Goal: Check status: Check status

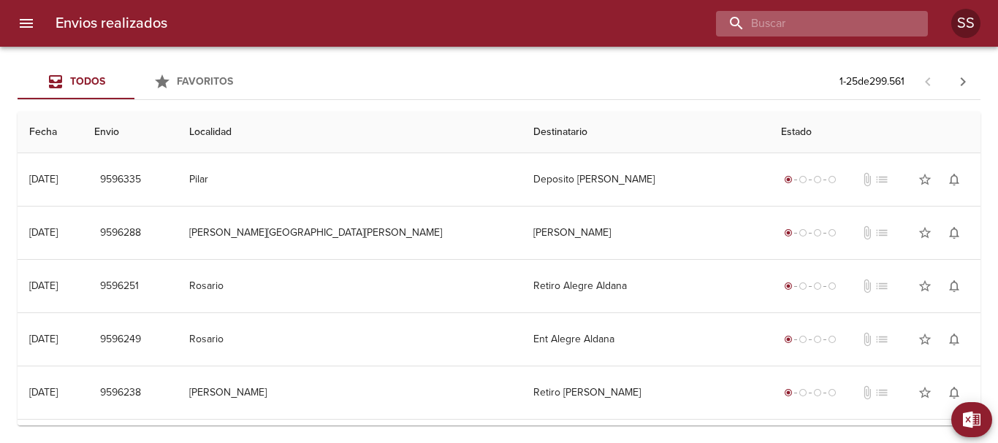
click at [843, 25] on input "buscar" at bounding box center [809, 24] width 187 height 26
paste input "[PERSON_NAME] [PERSON_NAME]"
type input "[PERSON_NAME] [PERSON_NAME]"
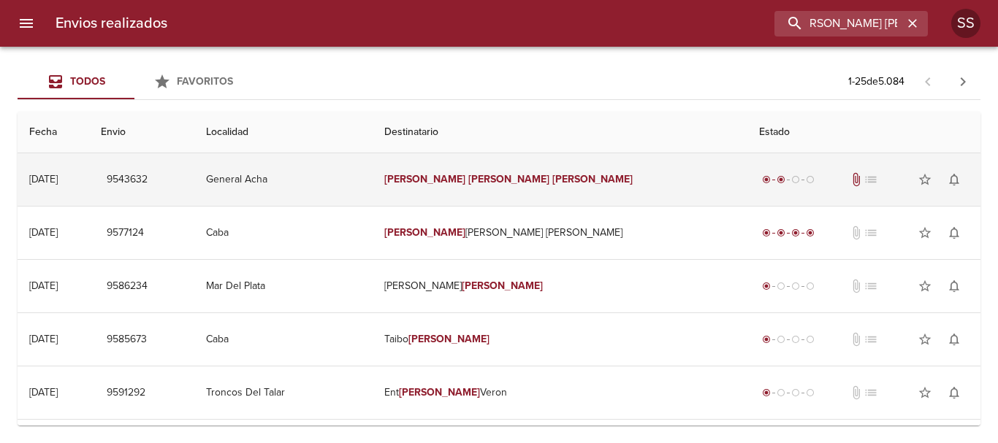
click at [324, 174] on td "General Acha" at bounding box center [283, 179] width 178 height 53
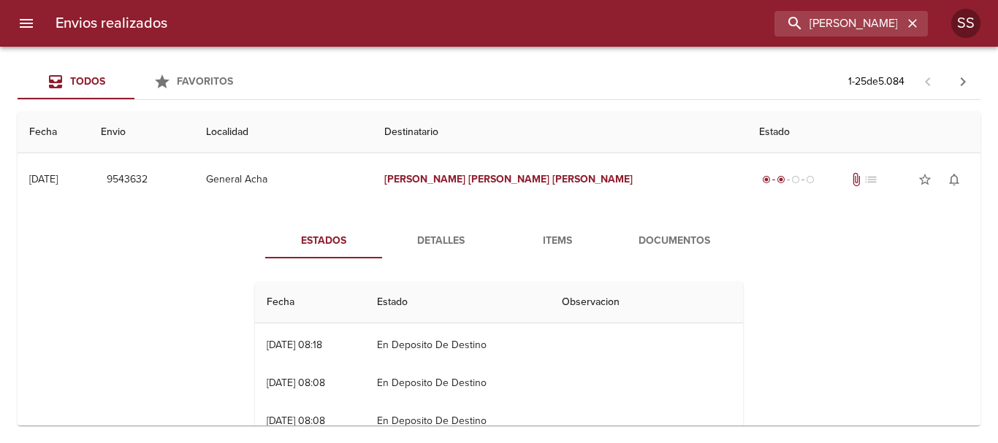
scroll to position [0, 0]
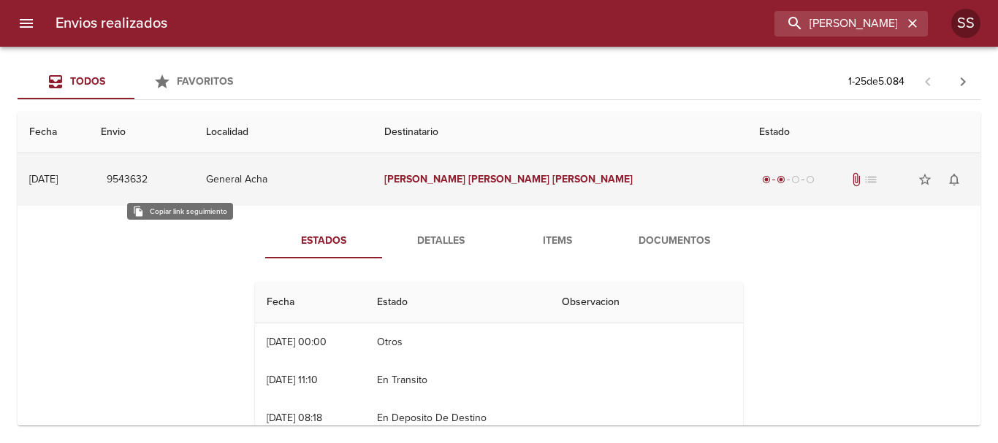
drag, startPoint x: 153, startPoint y: 178, endPoint x: 197, endPoint y: 177, distance: 44.6
click at [195, 177] on td "9543632" at bounding box center [142, 179] width 106 height 53
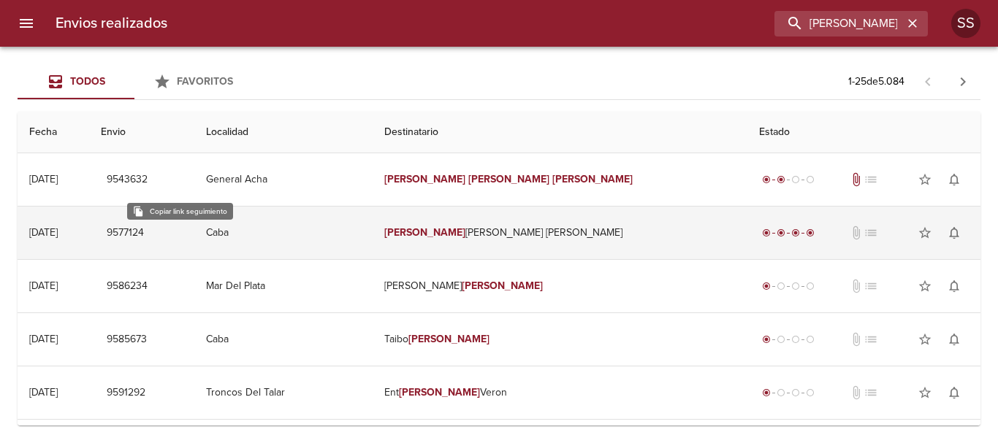
drag, startPoint x: 180, startPoint y: 179, endPoint x: 159, endPoint y: 211, distance: 38.1
click at [159, 211] on td "9577124" at bounding box center [142, 233] width 106 height 53
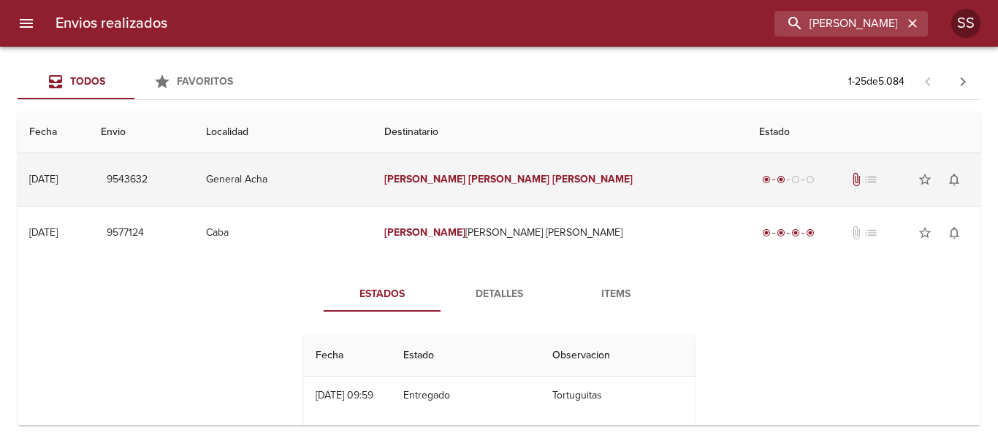
click at [348, 178] on td "General Acha" at bounding box center [283, 179] width 178 height 53
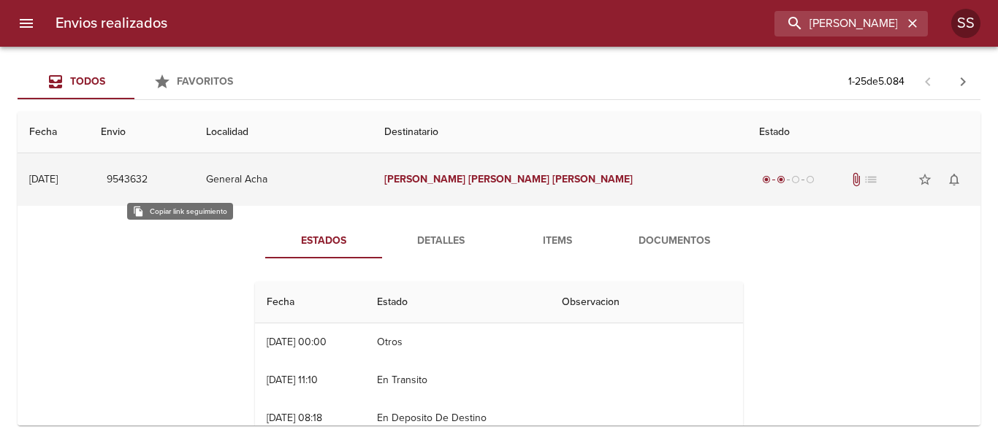
click at [148, 180] on span "9543632" at bounding box center [127, 180] width 41 height 18
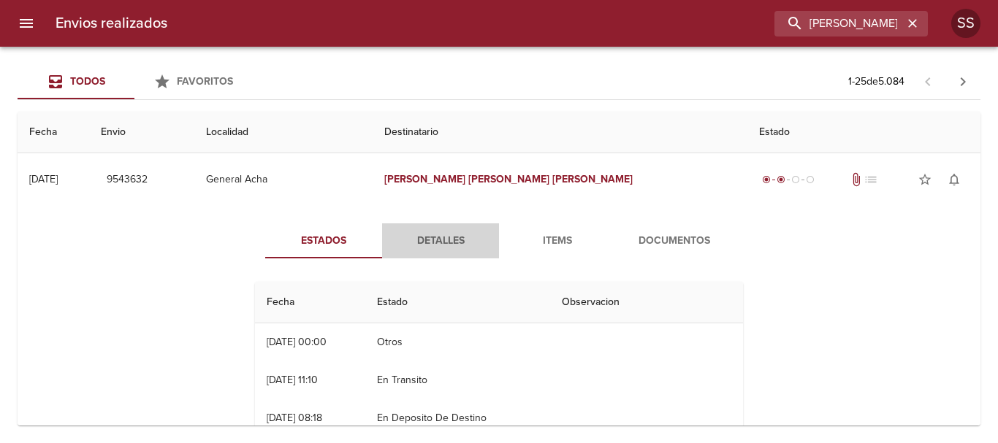
click at [439, 239] on span "Detalles" at bounding box center [440, 241] width 99 height 18
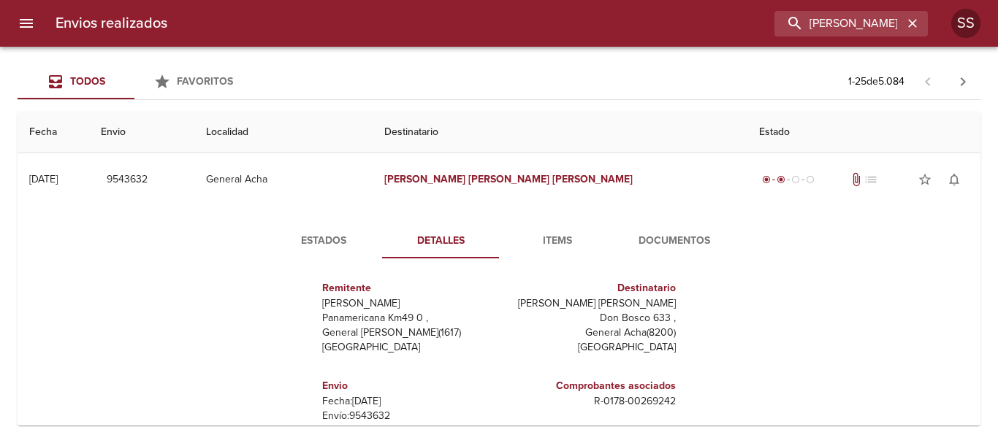
scroll to position [73, 0]
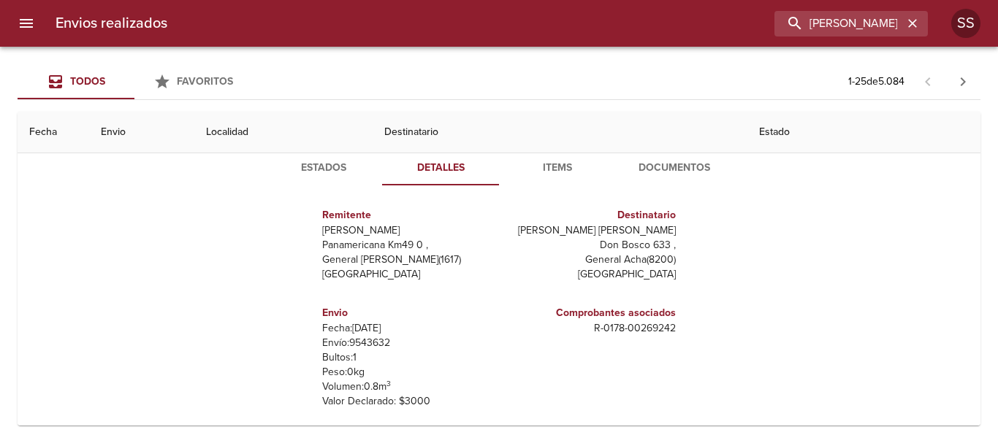
click at [556, 165] on span "Items" at bounding box center [557, 168] width 99 height 18
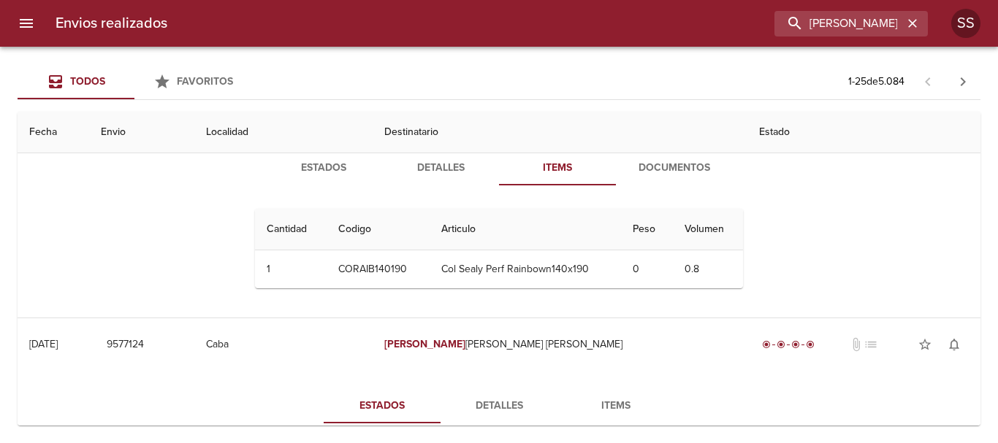
click at [659, 180] on button "Documentos" at bounding box center [674, 167] width 117 height 35
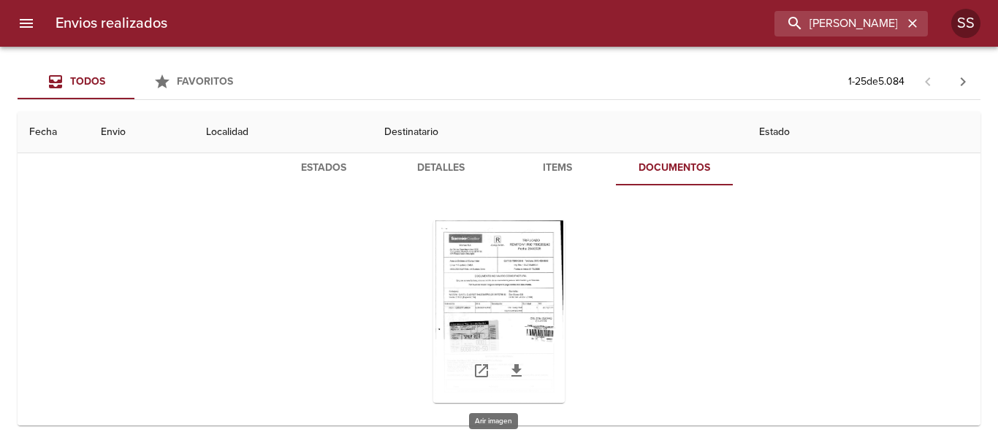
click at [521, 272] on div "Tabla de envíos del cliente" at bounding box center [498, 312] width 131 height 183
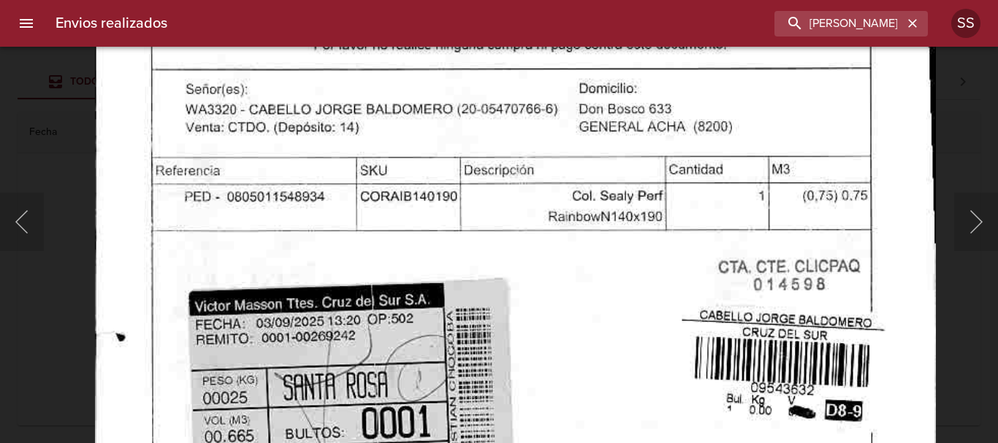
click at [564, 421] on img "Lightbox" at bounding box center [515, 221] width 840 height 1199
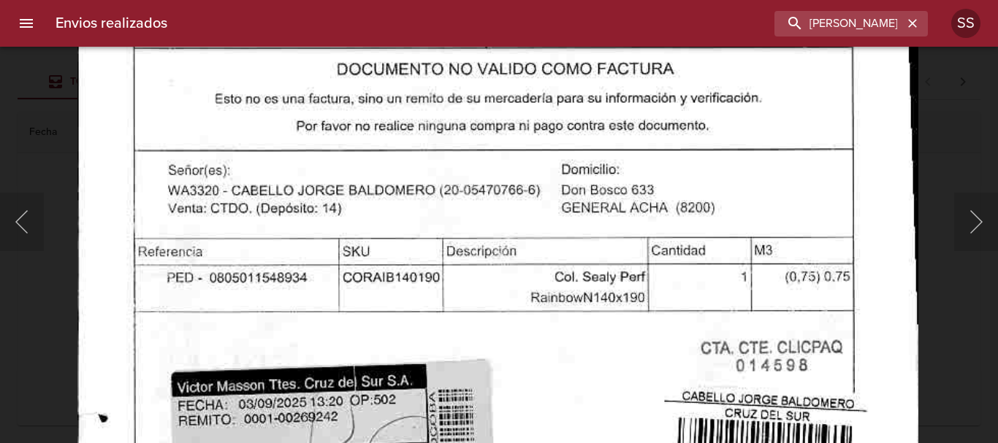
click at [568, 378] on img "Lightbox" at bounding box center [497, 302] width 840 height 1199
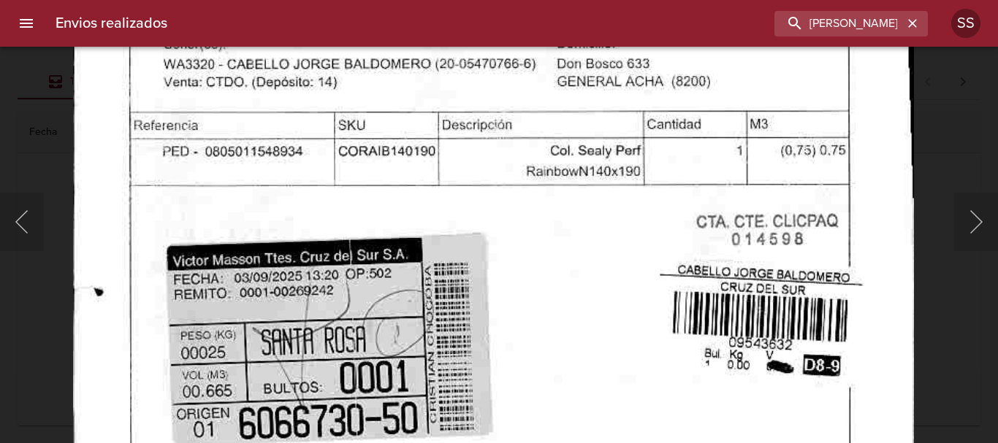
click at [581, 221] on img "Lightbox" at bounding box center [493, 175] width 840 height 1199
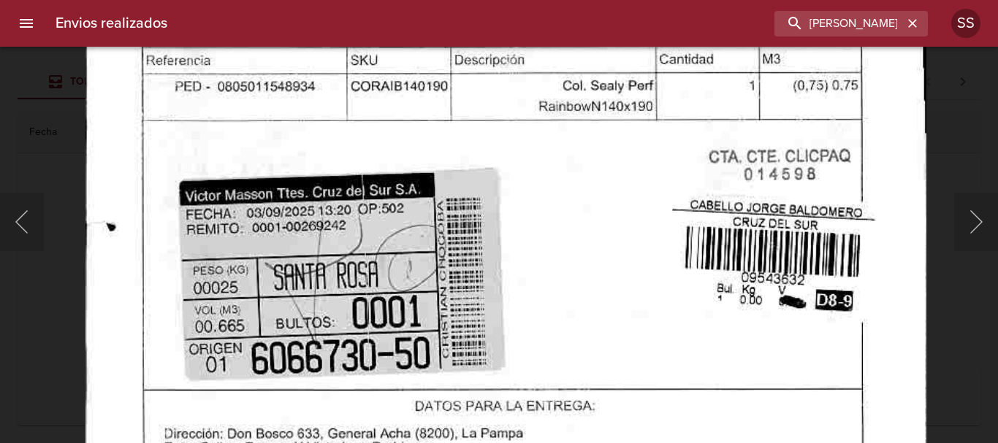
click at [582, 223] on img "Lightbox" at bounding box center [505, 110] width 840 height 1199
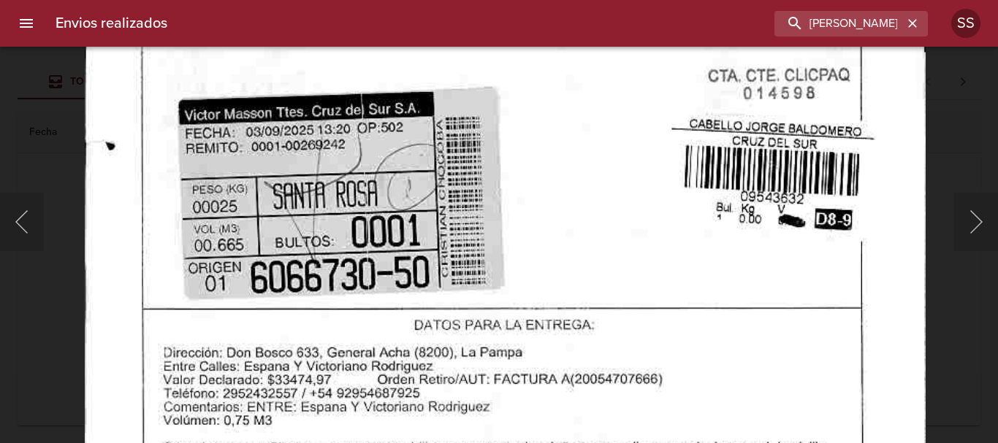
click at [575, 229] on img "Lightbox" at bounding box center [505, 29] width 840 height 1199
